Goal: Find specific page/section: Find specific page/section

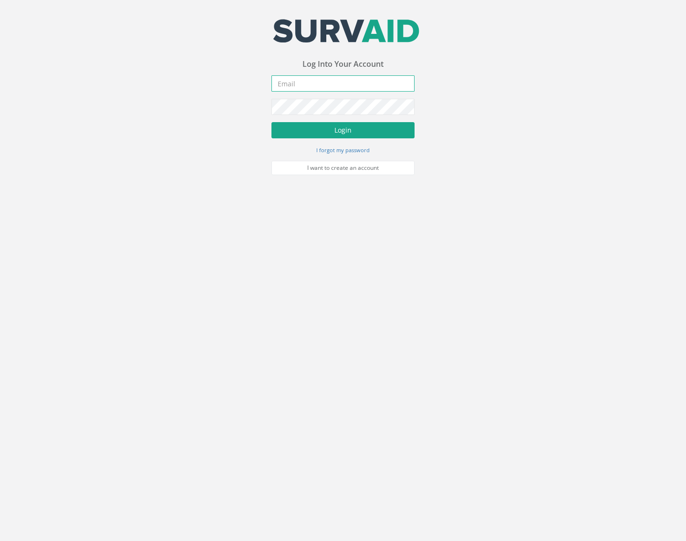
type input "[EMAIL_ADDRESS][DOMAIN_NAME]"
click at [320, 124] on button "Login" at bounding box center [342, 130] width 143 height 16
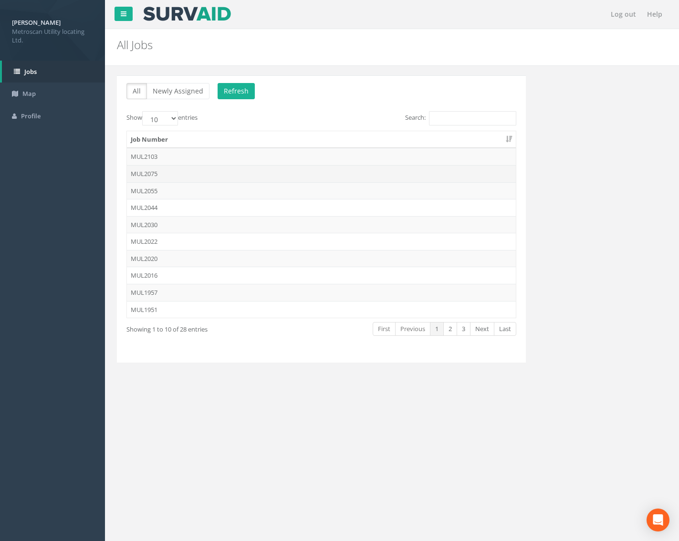
click at [187, 173] on td "MUL2075" at bounding box center [321, 173] width 389 height 17
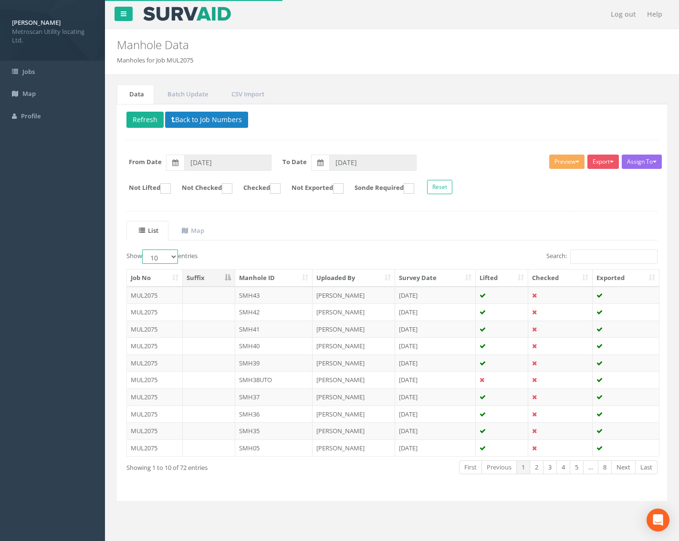
click at [173, 253] on select "10 25 50 100" at bounding box center [160, 256] width 36 height 14
select select "100"
click at [144, 249] on select "10 25 50 100" at bounding box center [160, 256] width 36 height 14
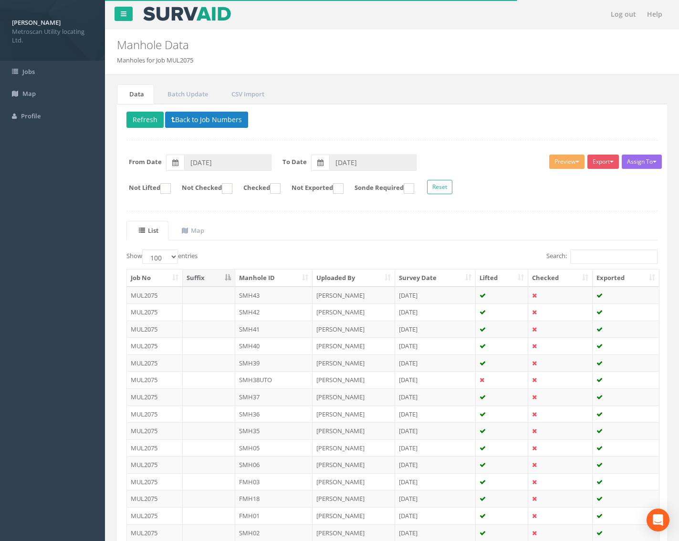
click at [280, 276] on th "Manhole ID" at bounding box center [274, 278] width 78 height 17
click at [588, 258] on input "Search:" at bounding box center [613, 256] width 87 height 14
type input "2"
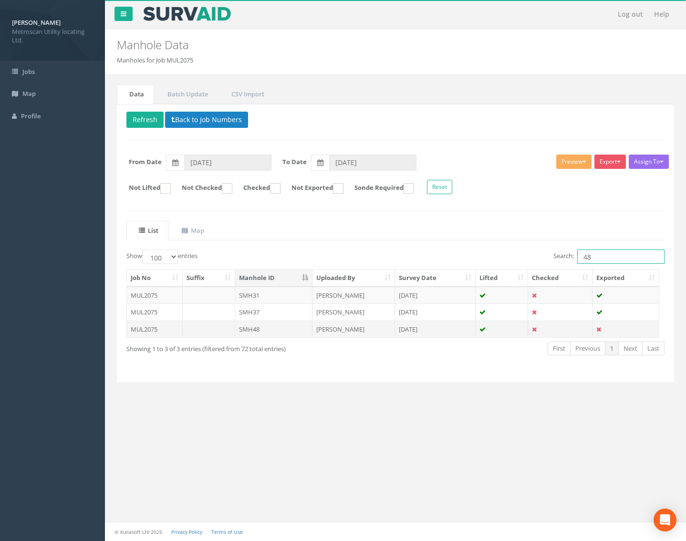
type input "48"
click at [284, 329] on td "SMH48" at bounding box center [274, 329] width 78 height 17
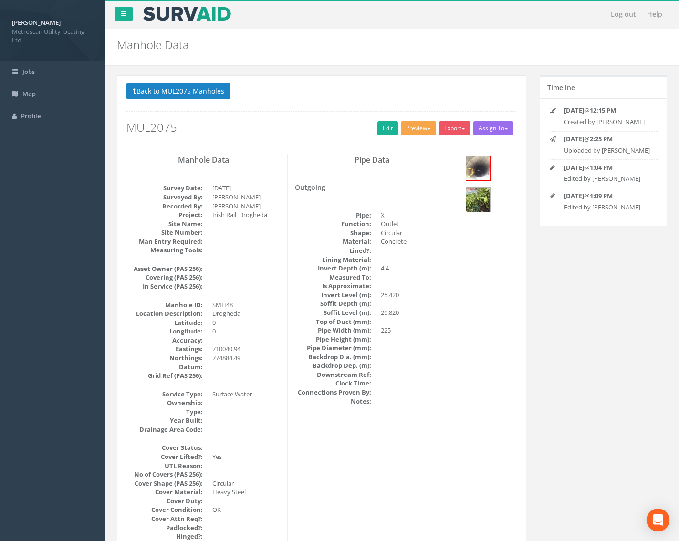
click at [421, 132] on button "Preview" at bounding box center [418, 128] width 35 height 14
click at [410, 146] on link "Metroscan Manhole" at bounding box center [400, 148] width 73 height 15
